Goal: Task Accomplishment & Management: Manage account settings

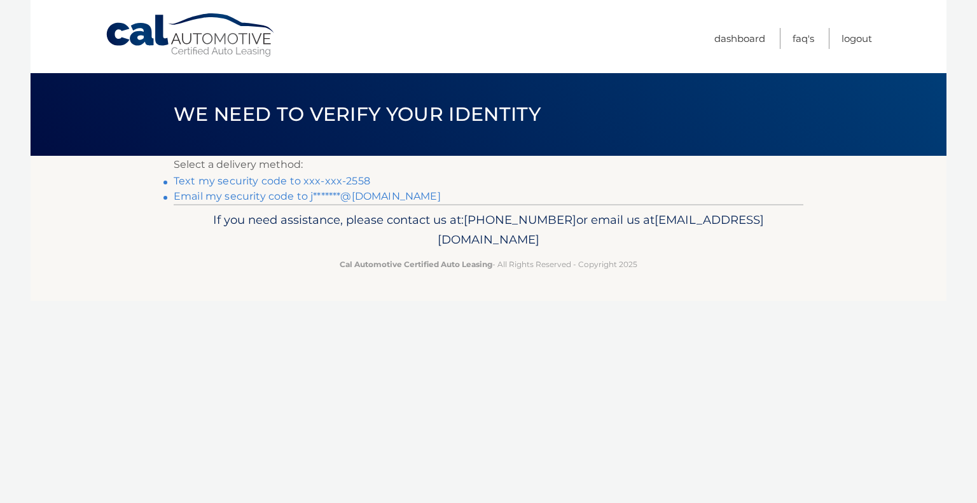
click at [254, 183] on link "Text my security code to xxx-xxx-2558" at bounding box center [272, 181] width 197 height 12
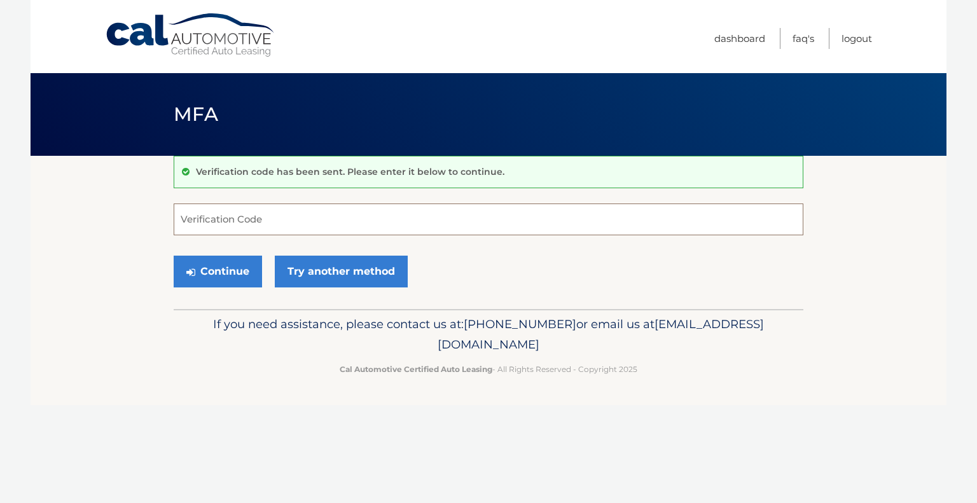
click at [304, 216] on input "Verification Code" at bounding box center [489, 220] width 630 height 32
type input "247048"
click at [225, 264] on button "Continue" at bounding box center [218, 272] width 88 height 32
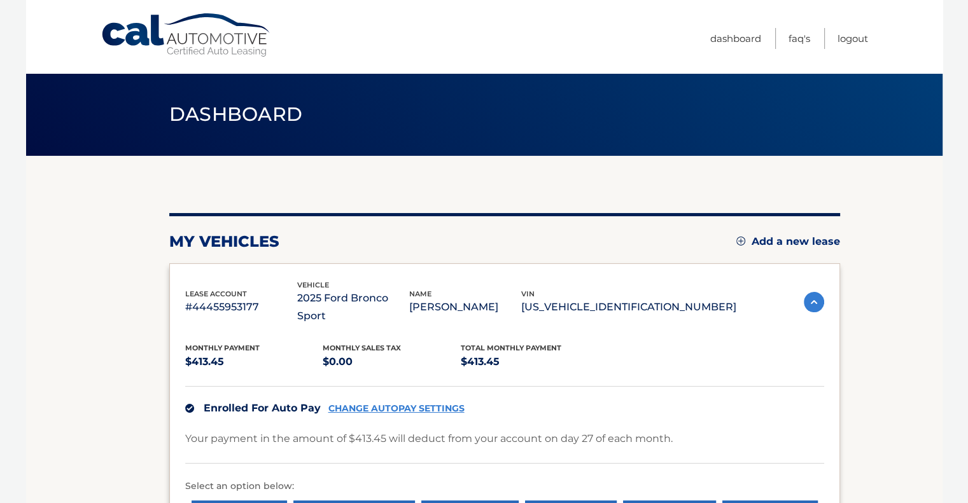
scroll to position [64, 0]
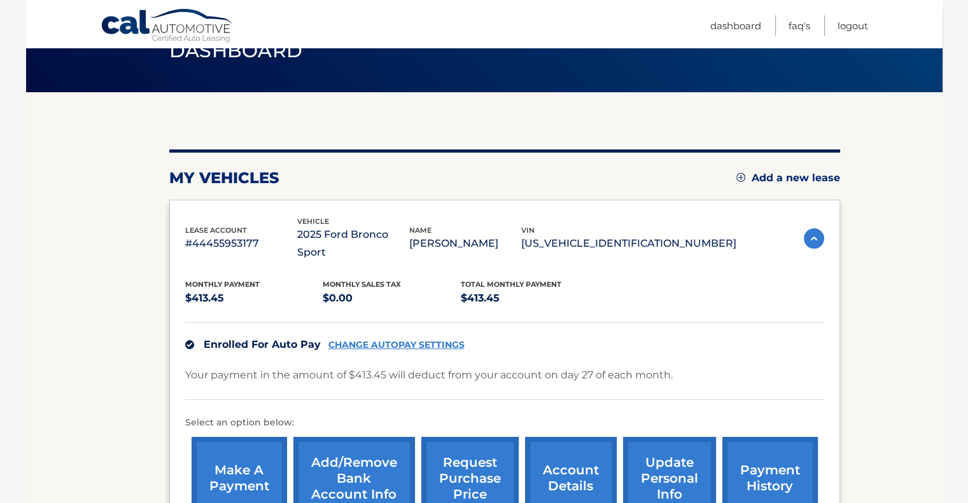
click at [383, 340] on link "CHANGE AUTOPAY SETTINGS" at bounding box center [396, 345] width 136 height 11
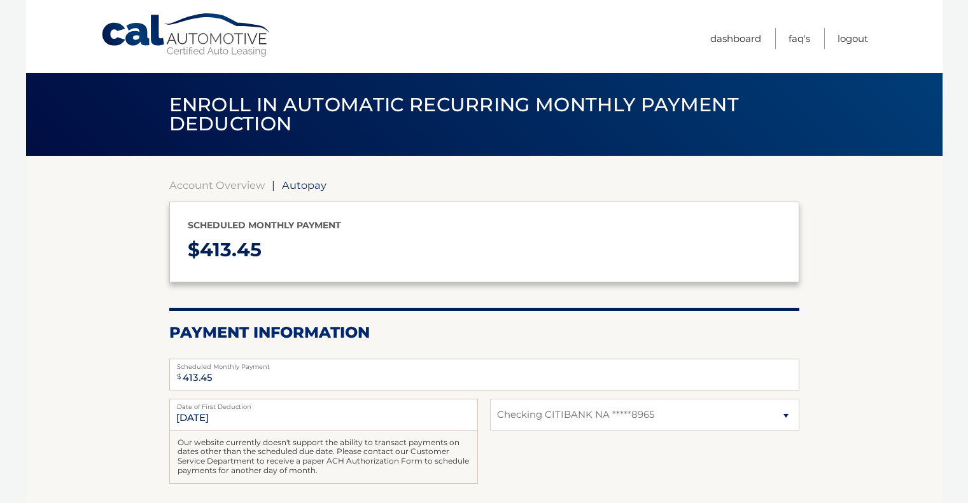
select select "Njg0MDVmZTgtNGE3MC00NWFkLWE2ZWItZDg1ZTIwMTU2YzFj"
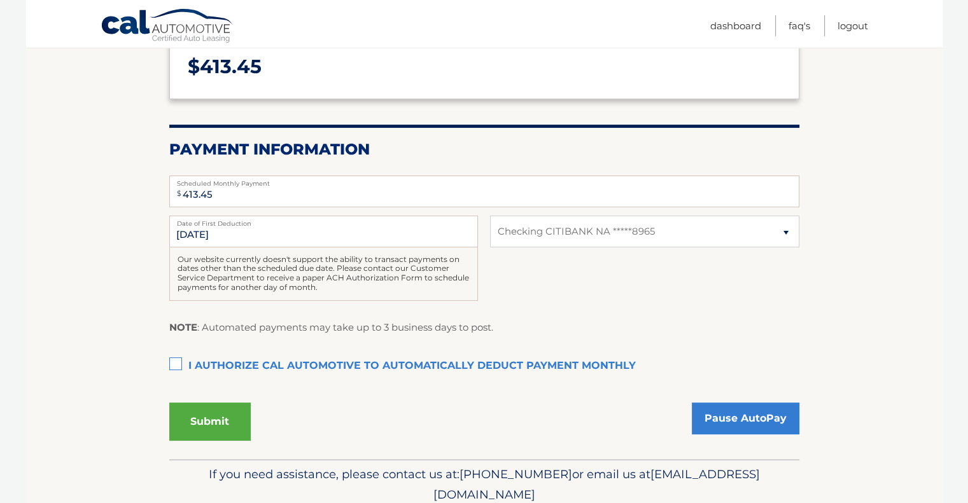
scroll to position [191, 0]
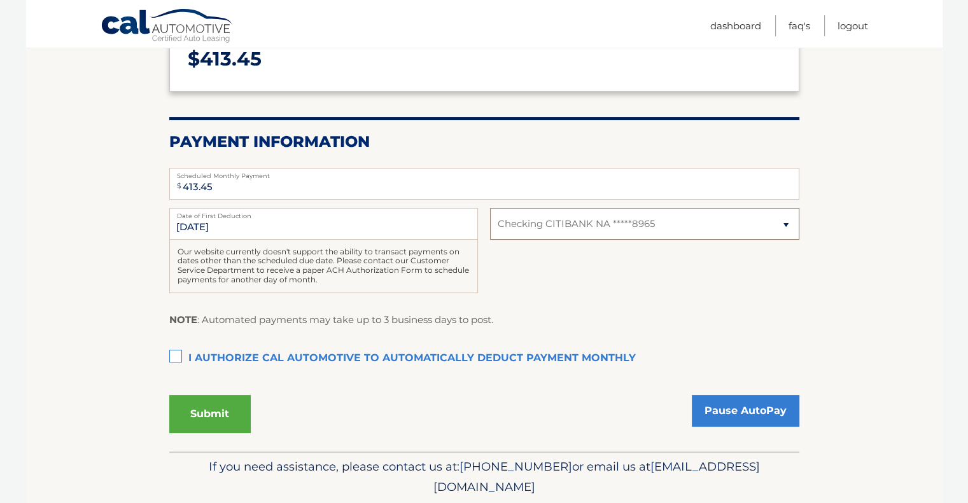
click at [784, 221] on select "Select Bank Account Checking CITIBANK NA *****8965" at bounding box center [644, 224] width 309 height 32
click at [490, 208] on select "Select Bank Account Checking CITIBANK NA *****8965" at bounding box center [644, 224] width 309 height 32
click at [781, 219] on select "Select Bank Account Checking CITIBANK NA *****8965" at bounding box center [644, 224] width 309 height 32
select select
click at [490, 208] on select "Select Bank Account Checking CITIBANK NA *****8965" at bounding box center [644, 224] width 309 height 32
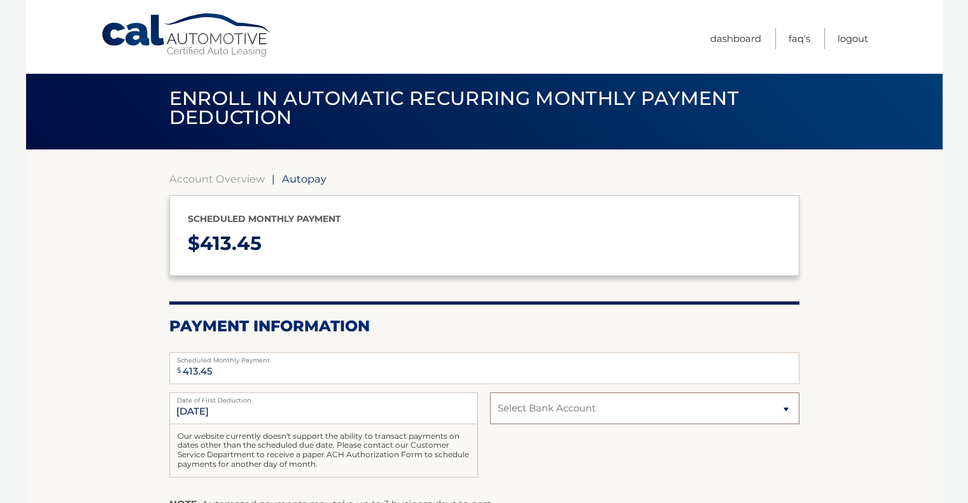
scroll to position [0, 0]
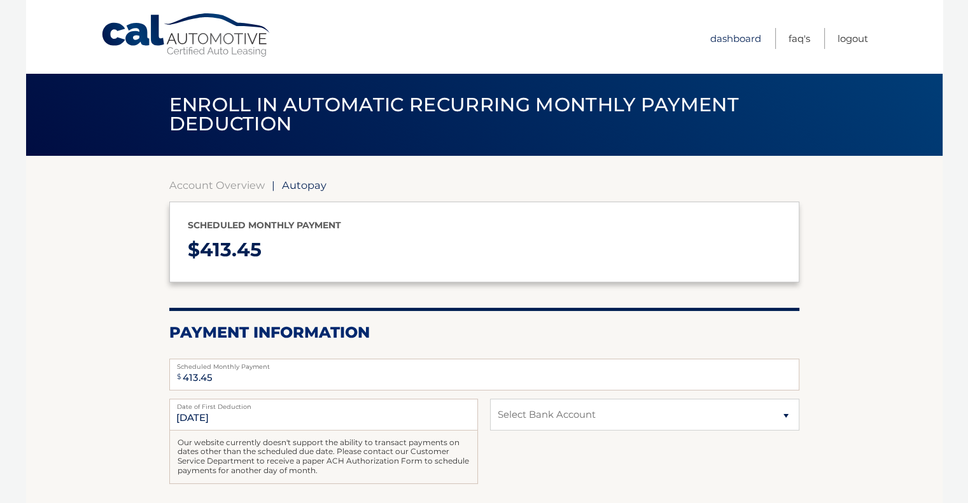
click at [748, 38] on link "Dashboard" at bounding box center [735, 38] width 51 height 21
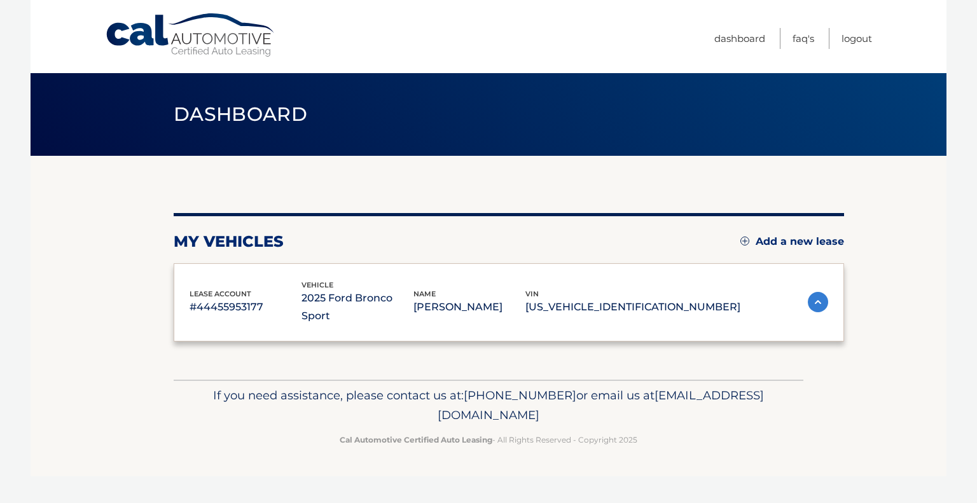
click at [233, 182] on div "my vehicles Add a new lease lease account #44455953177 vehicle 2025 Ford Bronco…" at bounding box center [509, 268] width 671 height 224
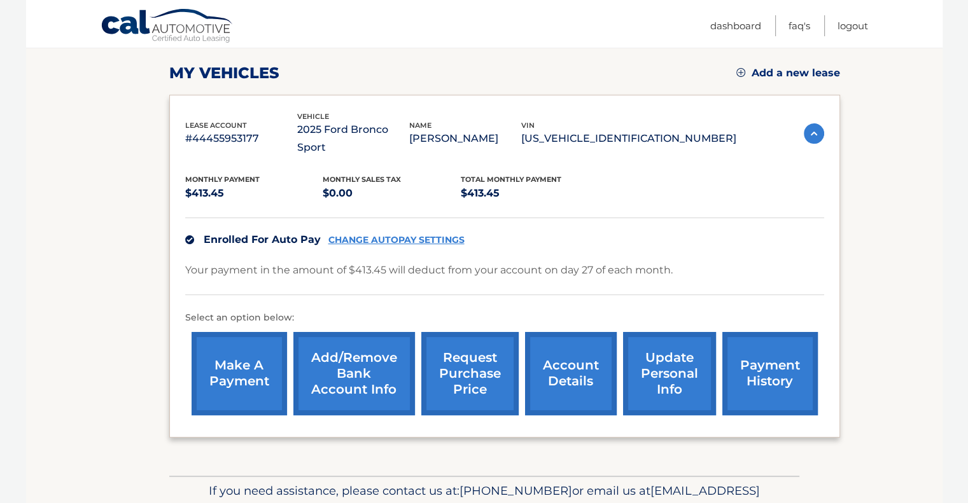
scroll to position [191, 0]
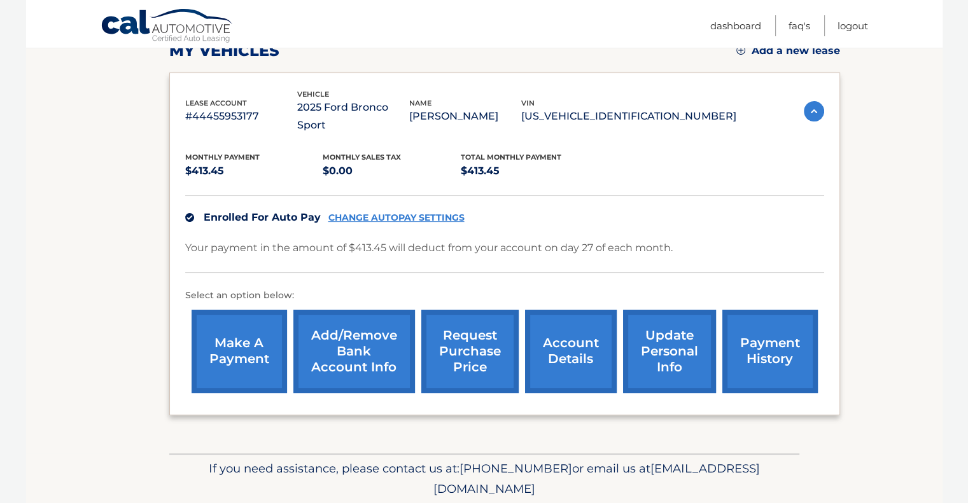
click at [379, 323] on link "Add/Remove bank account info" at bounding box center [354, 351] width 122 height 83
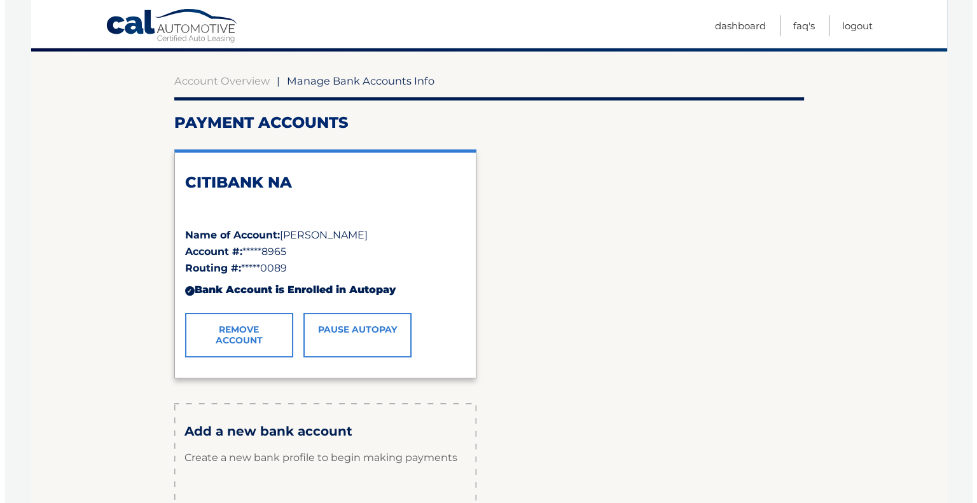
scroll to position [127, 0]
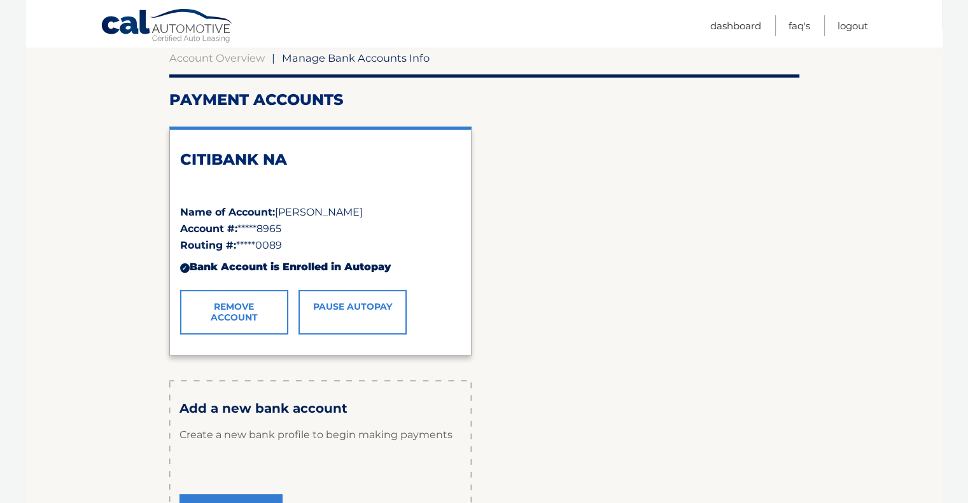
click at [218, 306] on link "Remove Account" at bounding box center [234, 312] width 108 height 45
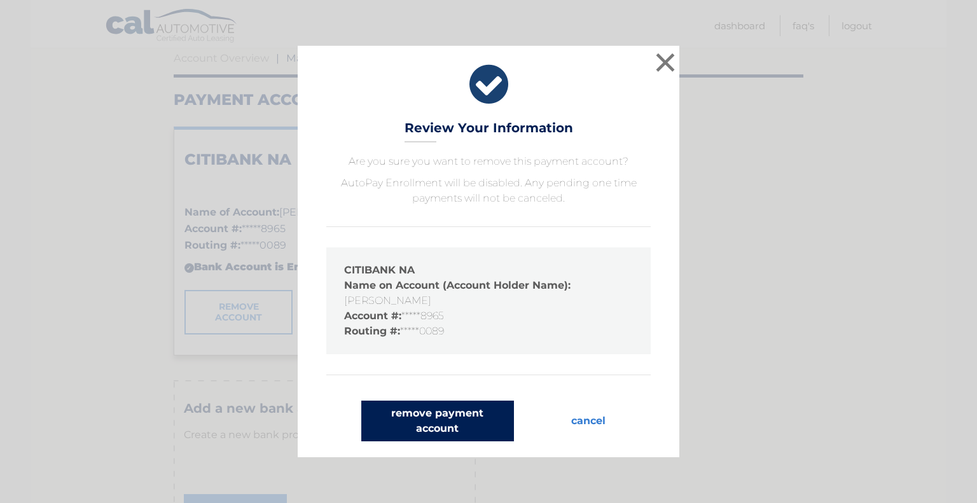
click at [440, 419] on button "remove payment account" at bounding box center [437, 421] width 153 height 41
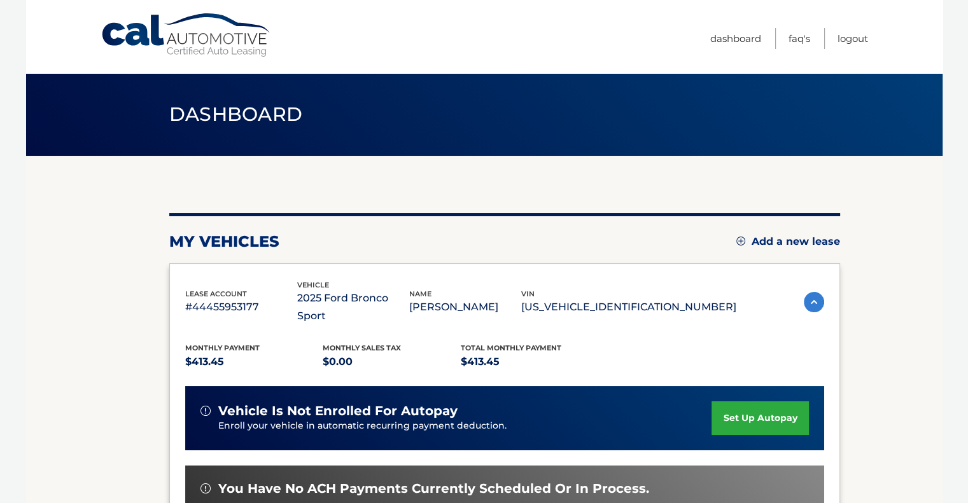
click at [742, 401] on link "set up autopay" at bounding box center [759, 418] width 97 height 34
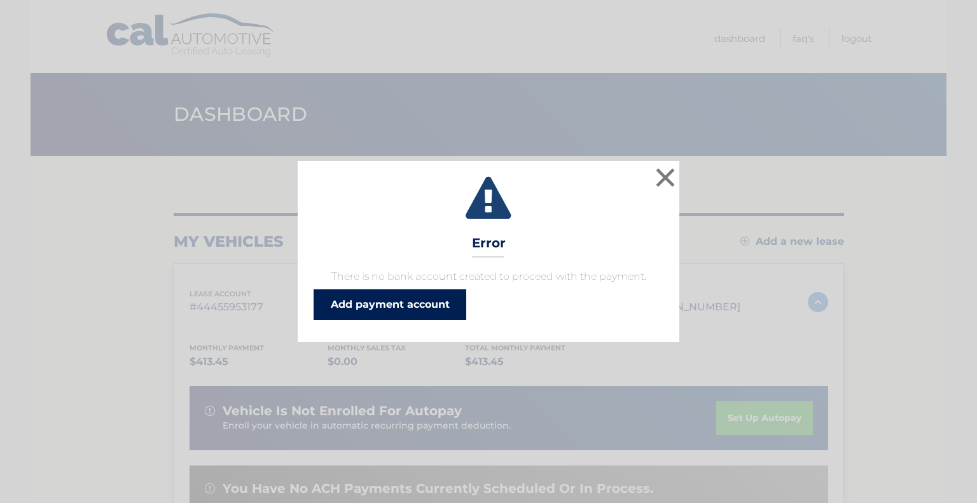
click at [428, 306] on link "Add payment account" at bounding box center [390, 304] width 153 height 31
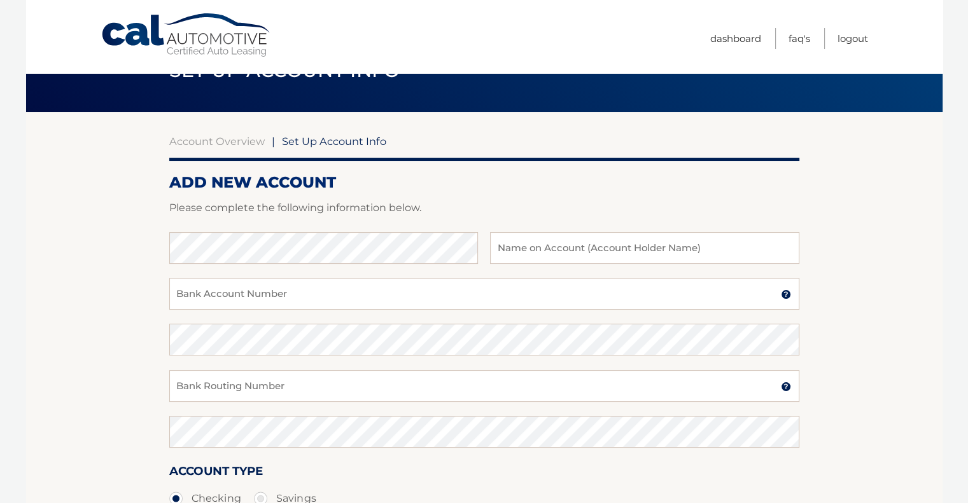
scroll to position [64, 0]
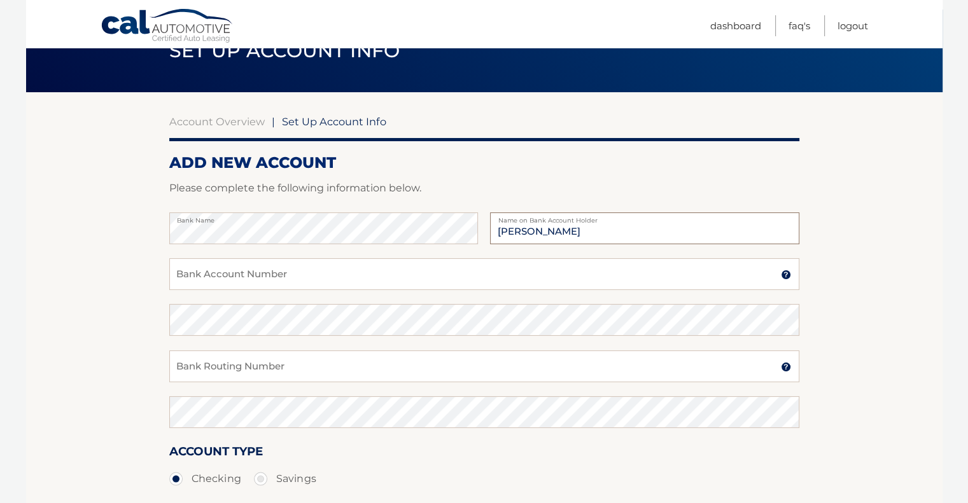
type input "[PERSON_NAME]"
click at [305, 273] on input "Bank Account Number" at bounding box center [484, 274] width 630 height 32
type input "12031997139"
click at [347, 369] on input "Bank Routing Number" at bounding box center [484, 367] width 630 height 32
type input "021000089"
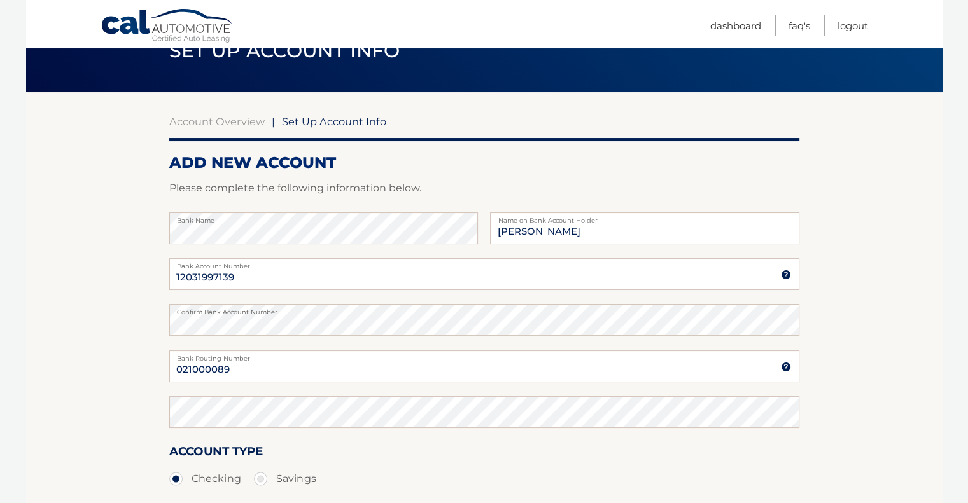
scroll to position [234, 0]
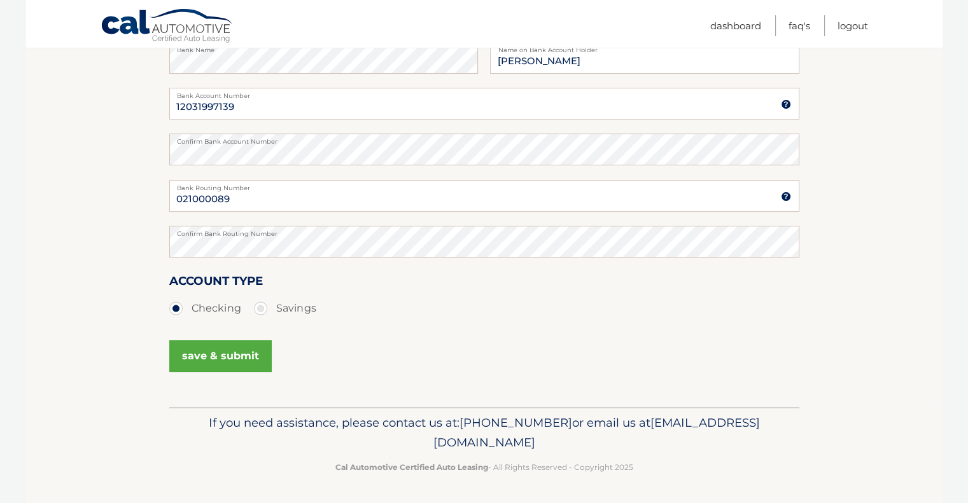
click at [221, 361] on button "save & submit" at bounding box center [220, 356] width 102 height 32
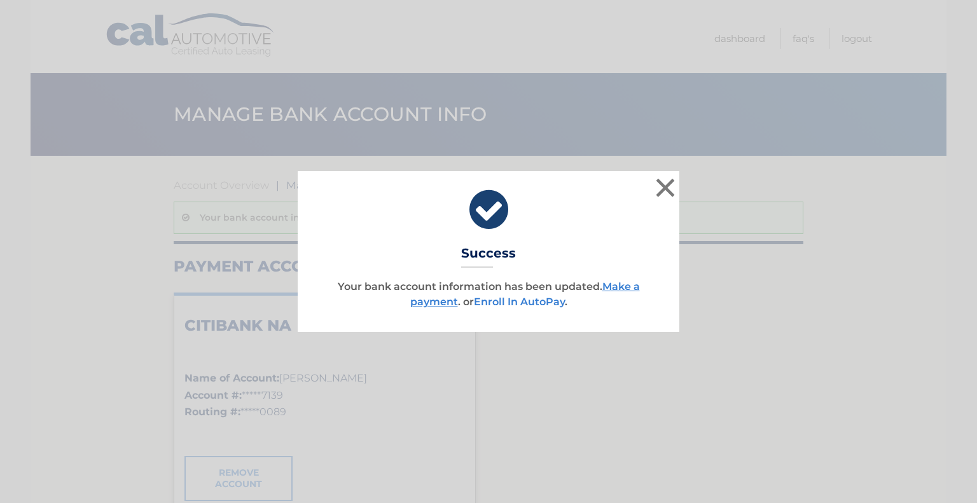
click at [520, 301] on link "Enroll In AutoPay" at bounding box center [519, 302] width 91 height 12
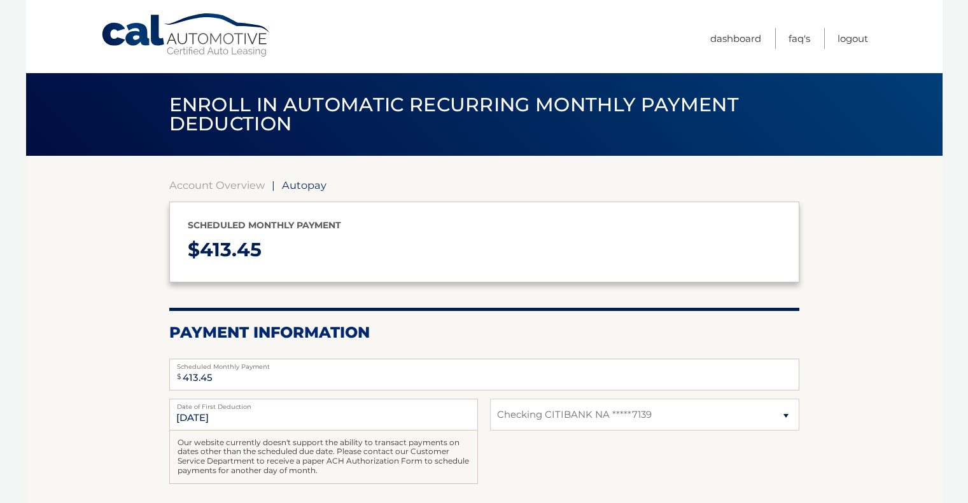
select select "Y2U1MDk4NWYtY2ZlNy00NzNhLWI1NmEtOWZiNTMzNDdkNzAx"
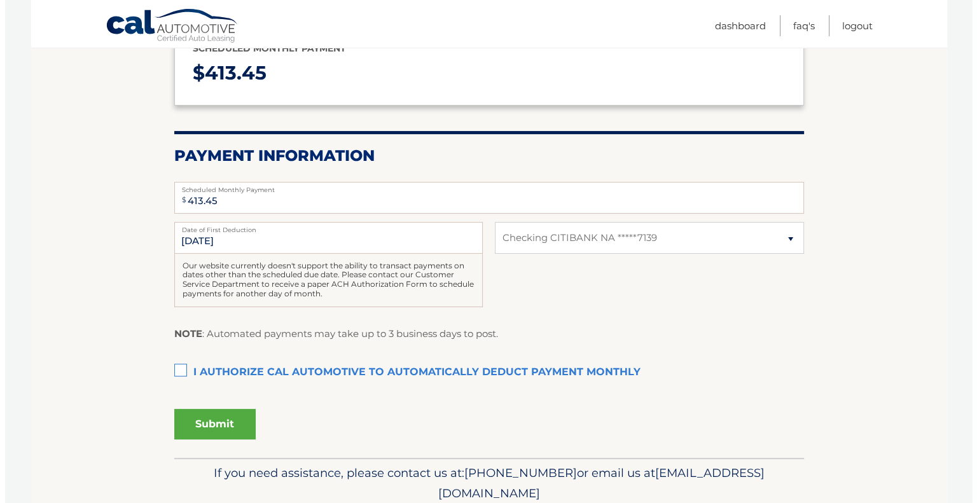
scroll to position [191, 0]
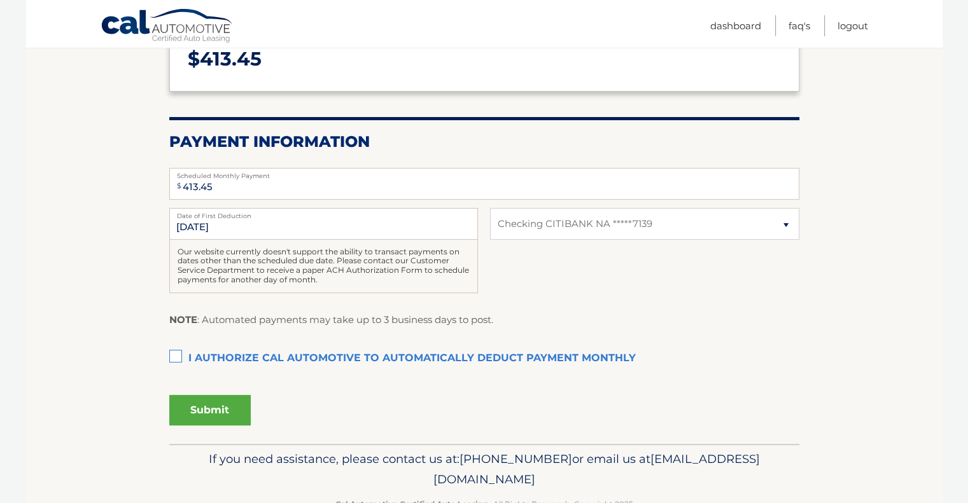
click at [176, 352] on label "I authorize cal automotive to automatically deduct payment monthly This checkbo…" at bounding box center [484, 358] width 630 height 25
click at [0, 0] on input "I authorize cal automotive to automatically deduct payment monthly This checkbo…" at bounding box center [0, 0] width 0 height 0
click at [197, 412] on button "Submit" at bounding box center [209, 410] width 81 height 31
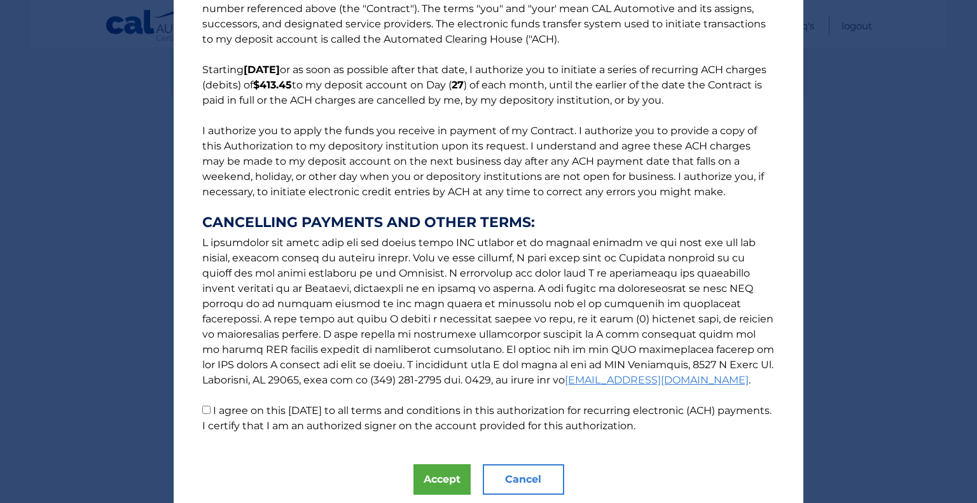
scroll to position [97, 0]
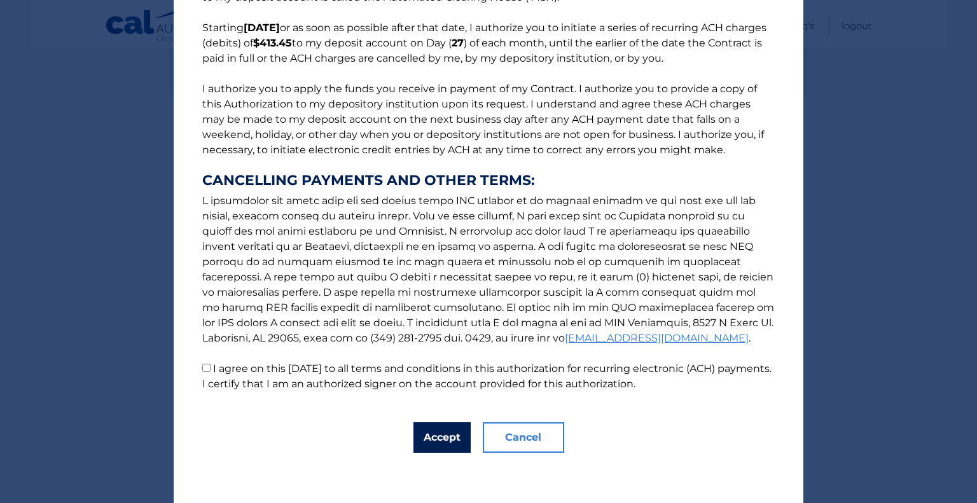
click at [442, 439] on button "Accept" at bounding box center [442, 437] width 57 height 31
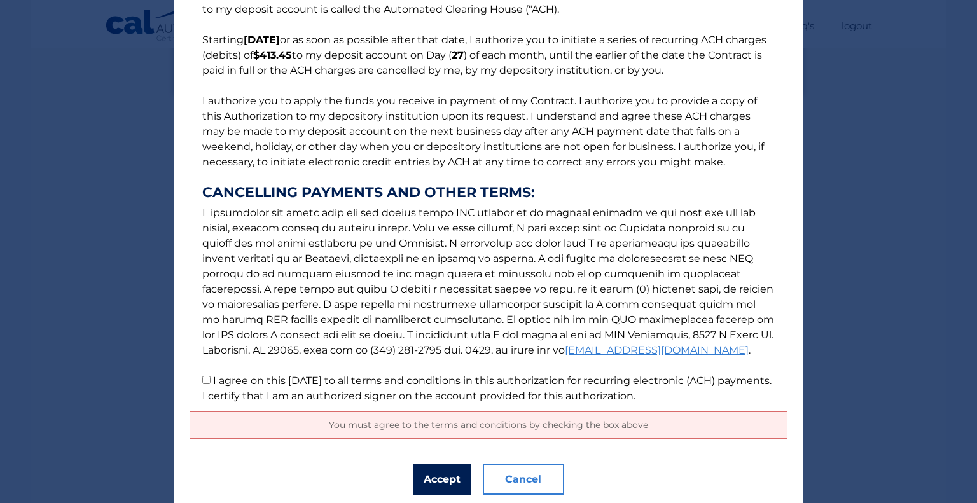
scroll to position [127, 0]
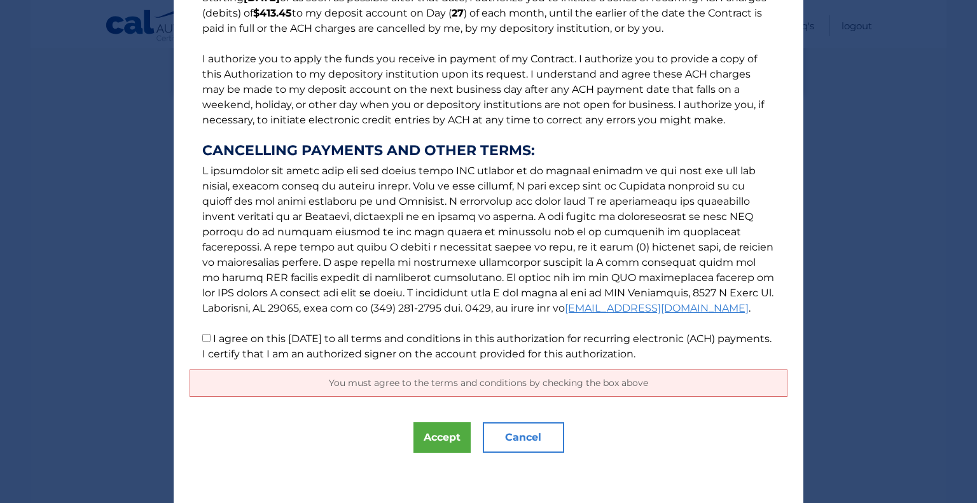
click at [202, 339] on input "I agree on this 09/12/2025 to all terms and conditions in this authorization fo…" at bounding box center [206, 338] width 8 height 8
checkbox input "true"
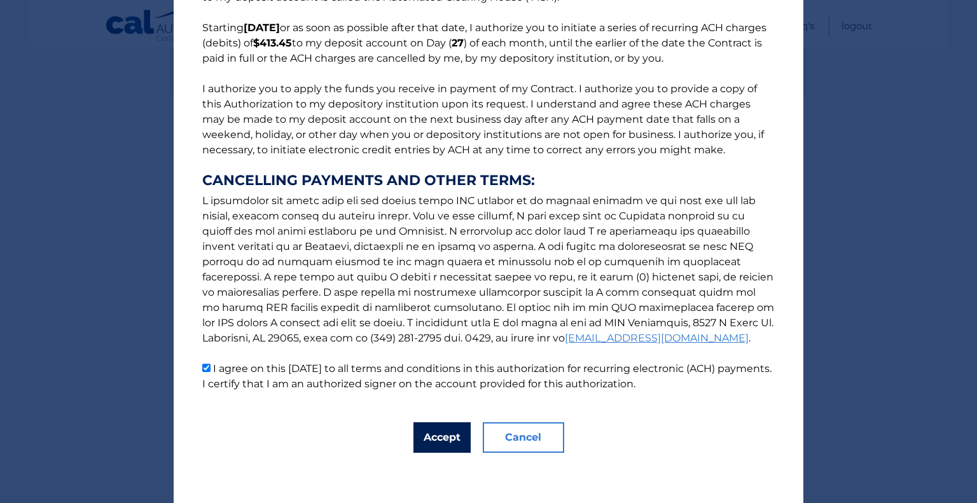
click at [431, 439] on button "Accept" at bounding box center [442, 437] width 57 height 31
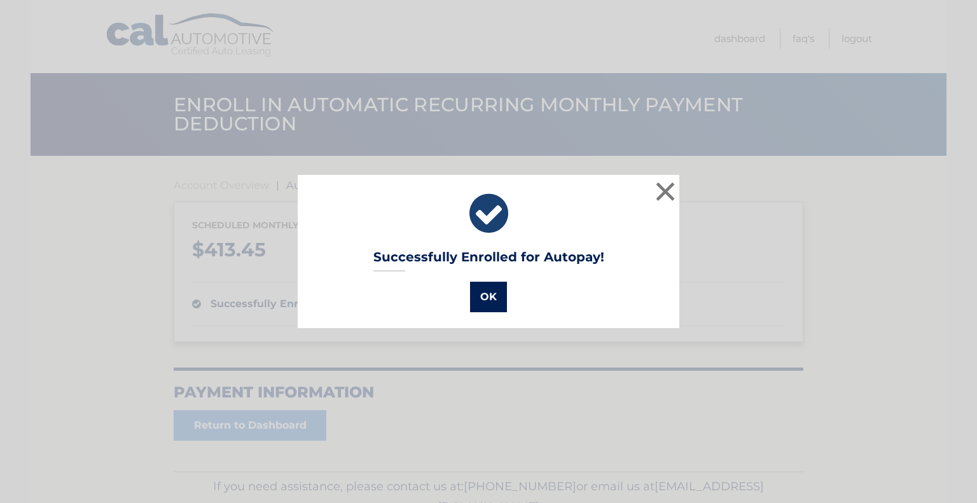
click at [482, 296] on button "OK" at bounding box center [488, 297] width 37 height 31
